Goal: Information Seeking & Learning: Check status

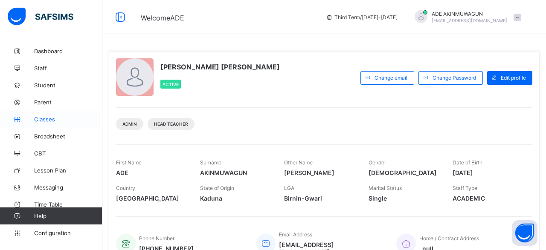
click at [48, 119] on span "Classes" at bounding box center [68, 119] width 68 height 7
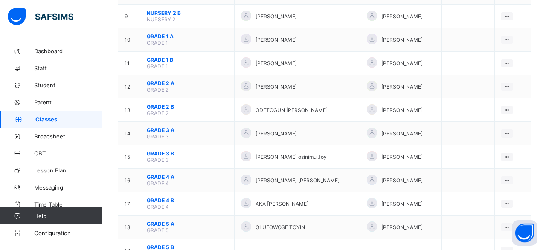
scroll to position [286, 0]
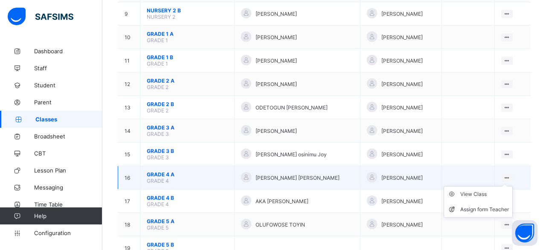
click at [508, 186] on ul "View Class Assign form Teacher" at bounding box center [478, 202] width 69 height 32
click at [473, 186] on ul "View Class Assign form Teacher" at bounding box center [478, 202] width 69 height 32
click at [472, 190] on div "View Class" at bounding box center [484, 194] width 49 height 9
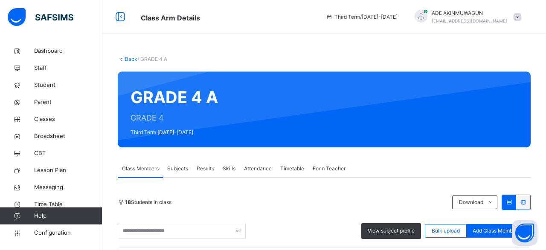
click at [207, 169] on span "Results" at bounding box center [205, 169] width 17 height 8
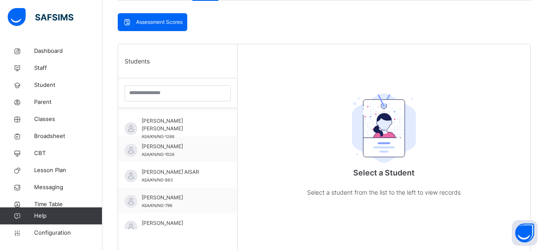
scroll to position [161, 0]
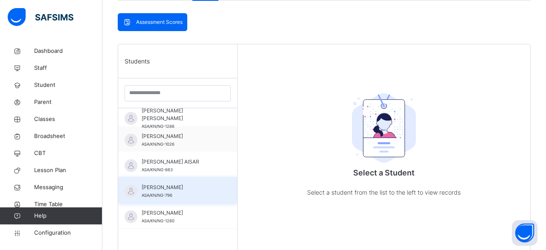
click at [170, 187] on span "Hauwa Nasir Ibrahim" at bounding box center [180, 188] width 76 height 8
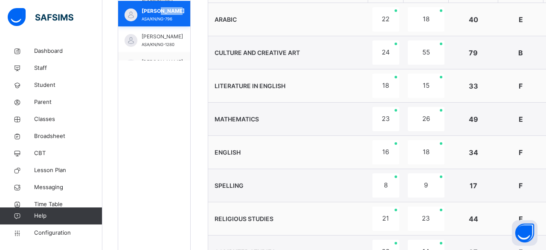
scroll to position [349, 0]
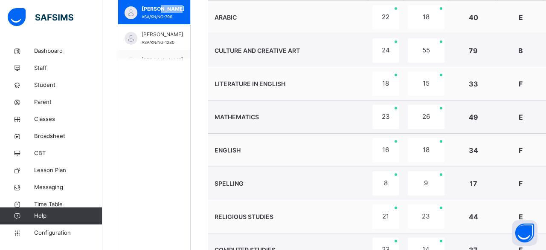
click at [285, 190] on td "SPELLING" at bounding box center [288, 183] width 160 height 33
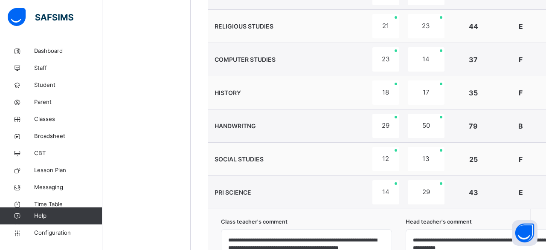
scroll to position [540, 0]
click at [275, 181] on td "PRI SCIENCE" at bounding box center [288, 192] width 160 height 33
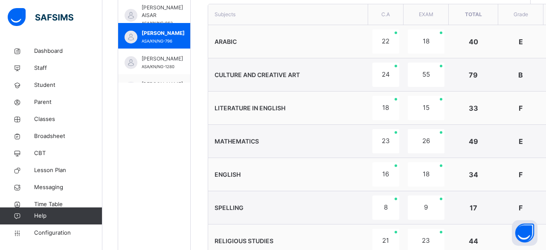
scroll to position [308, 0]
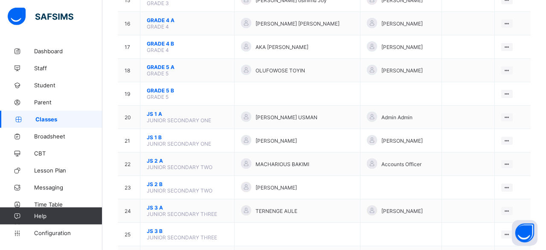
scroll to position [451, 0]
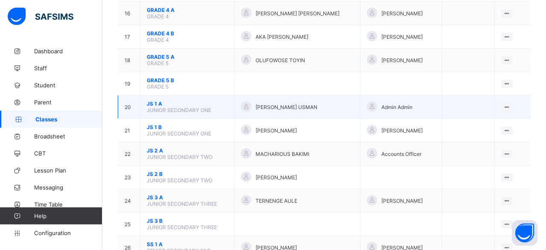
click at [154, 101] on span "JS 1 A" at bounding box center [187, 104] width 81 height 6
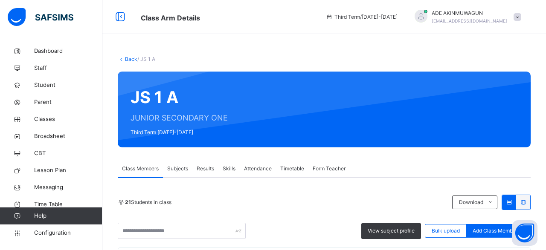
click at [208, 169] on span "Results" at bounding box center [205, 169] width 17 height 8
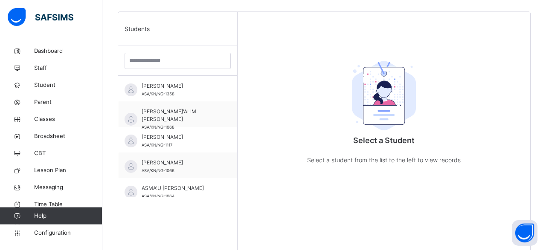
scroll to position [213, 0]
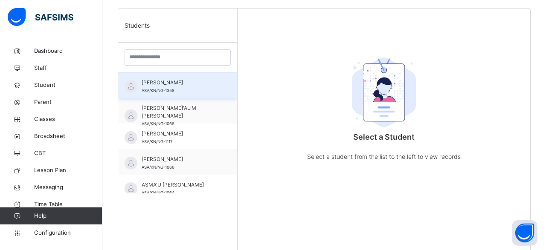
click at [146, 81] on span "[PERSON_NAME]" at bounding box center [180, 83] width 76 height 8
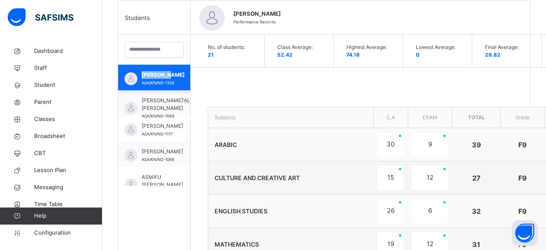
scroll to position [221, 0]
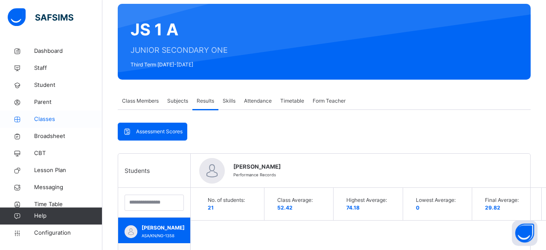
scroll to position [0, 0]
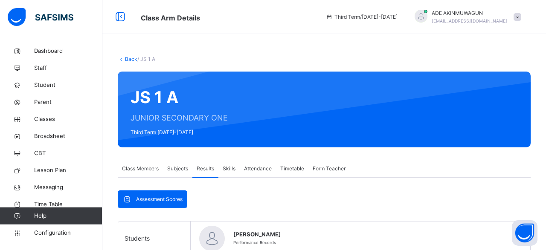
click at [122, 60] on icon at bounding box center [121, 59] width 7 height 6
click at [128, 58] on link "Back" at bounding box center [131, 59] width 12 height 6
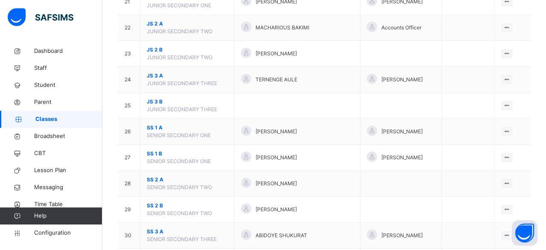
scroll to position [636, 0]
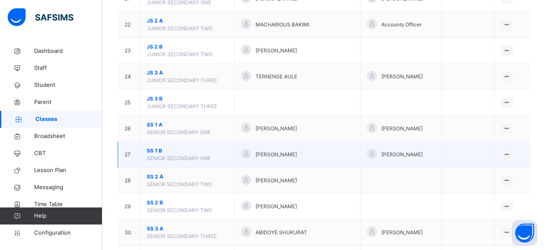
click at [155, 155] on span "SS 1 B" at bounding box center [187, 151] width 81 height 8
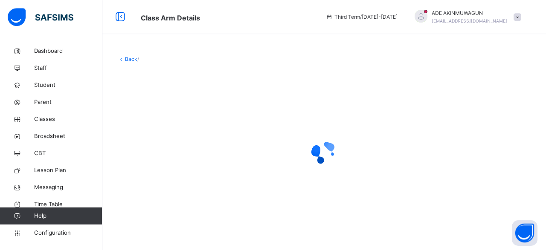
click at [155, 155] on div at bounding box center [324, 153] width 413 height 34
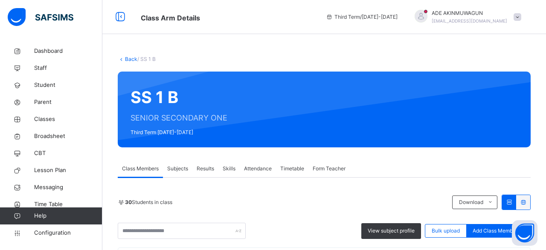
click at [206, 170] on span "Results" at bounding box center [205, 169] width 17 height 8
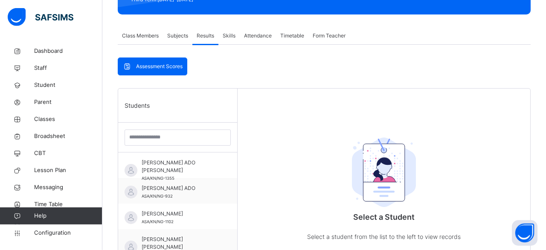
scroll to position [135, 0]
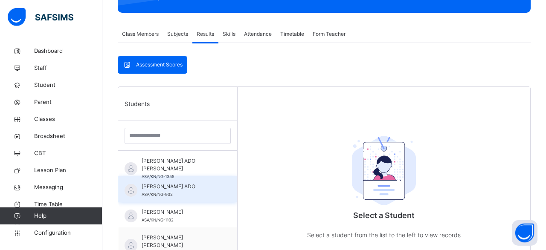
click at [179, 187] on span "[PERSON_NAME] ADO" at bounding box center [180, 187] width 76 height 8
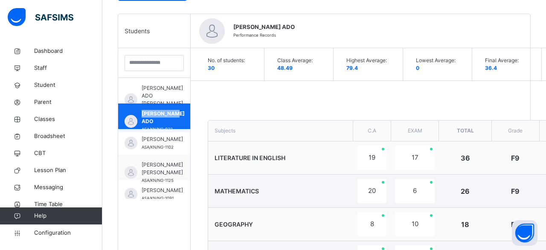
scroll to position [206, 0]
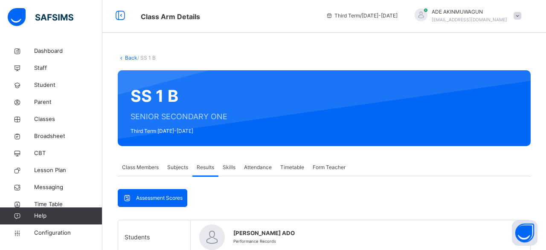
scroll to position [0, 0]
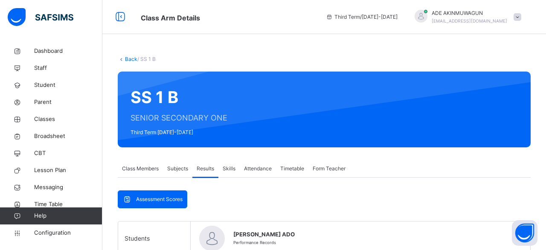
click at [517, 17] on span at bounding box center [518, 17] width 8 height 8
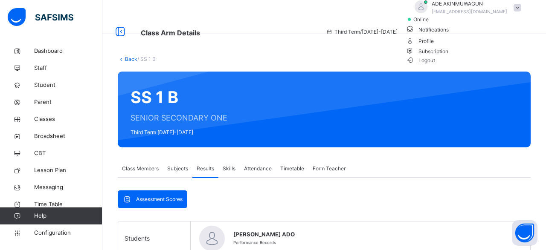
click at [436, 65] on span "Logout" at bounding box center [420, 60] width 29 height 9
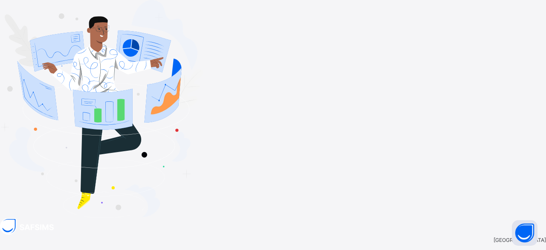
type input "**********"
